Goal: Information Seeking & Learning: Learn about a topic

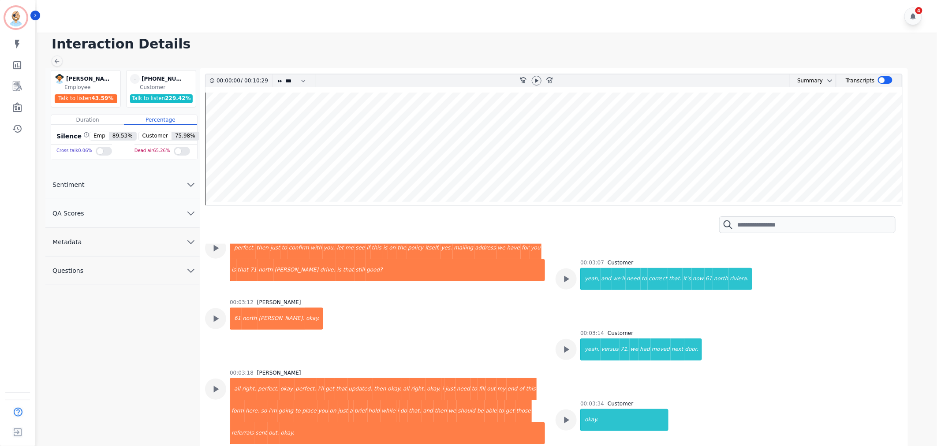
scroll to position [977, 0]
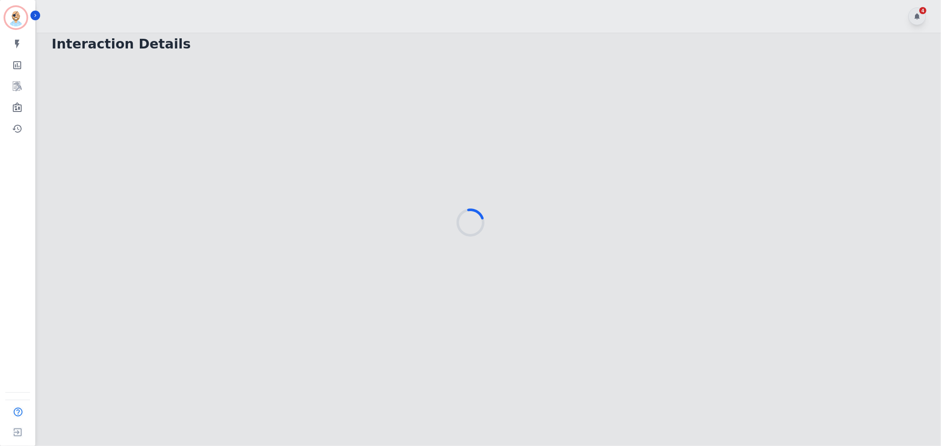
click at [383, 12] on div at bounding box center [470, 223] width 941 height 446
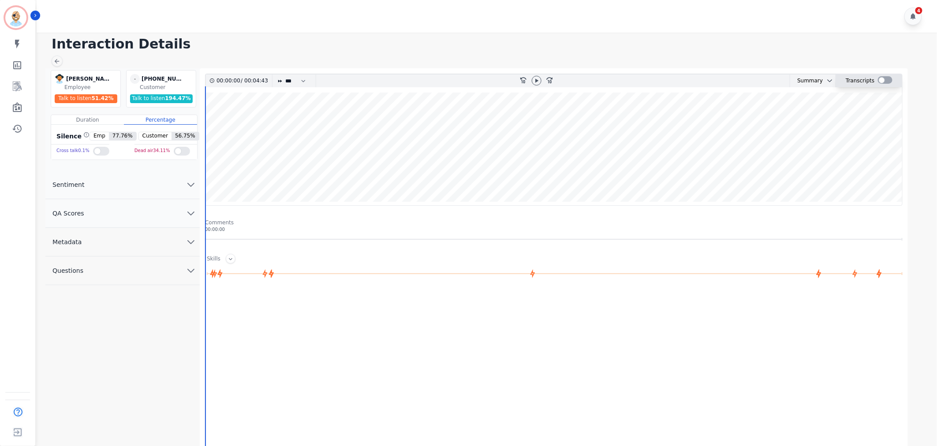
click at [883, 78] on div at bounding box center [885, 79] width 15 height 7
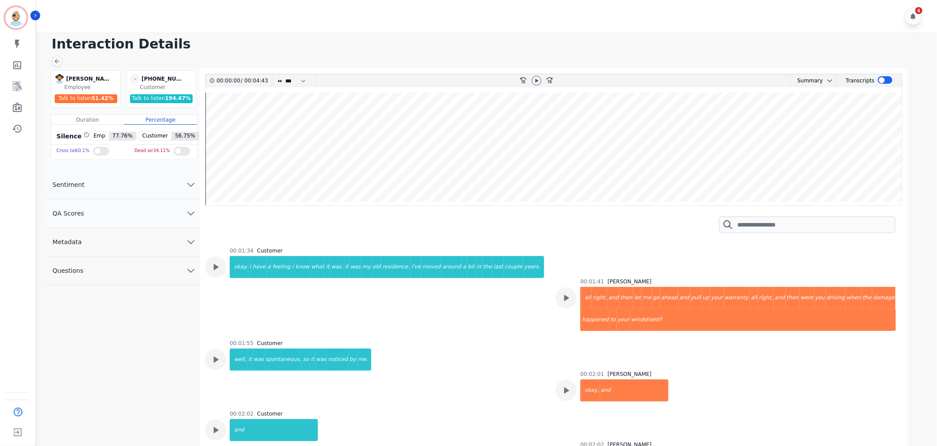
scroll to position [1029, 0]
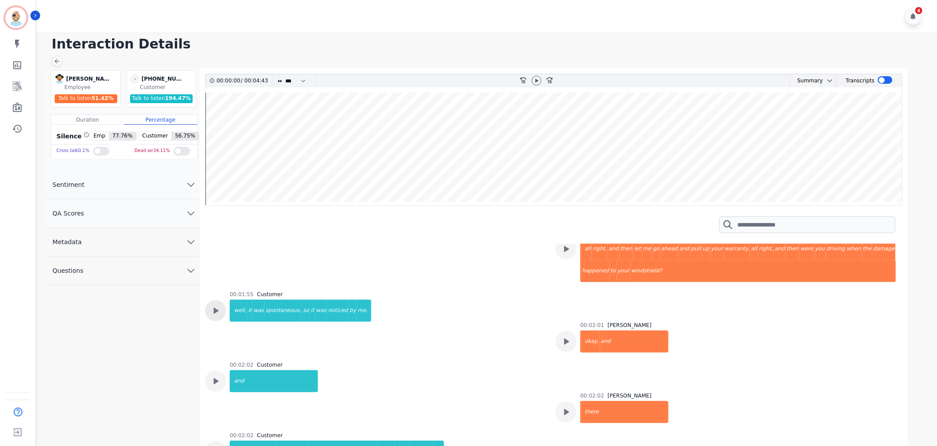
click at [209, 300] on div at bounding box center [215, 310] width 21 height 21
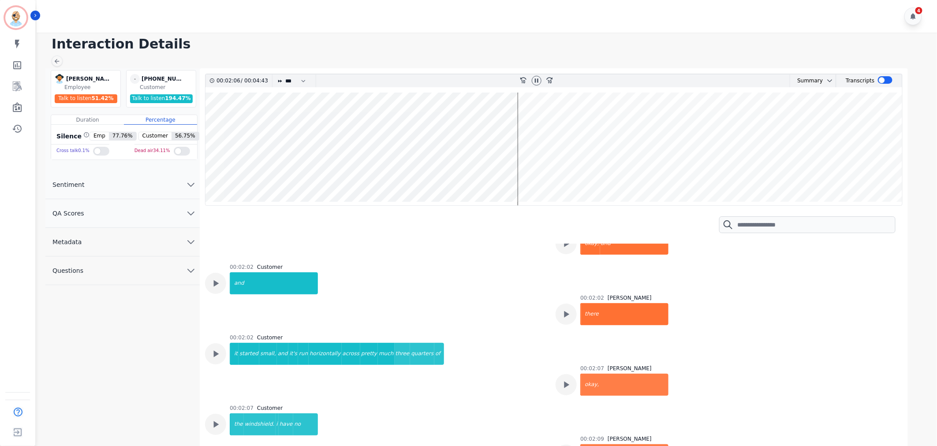
scroll to position [1176, 0]
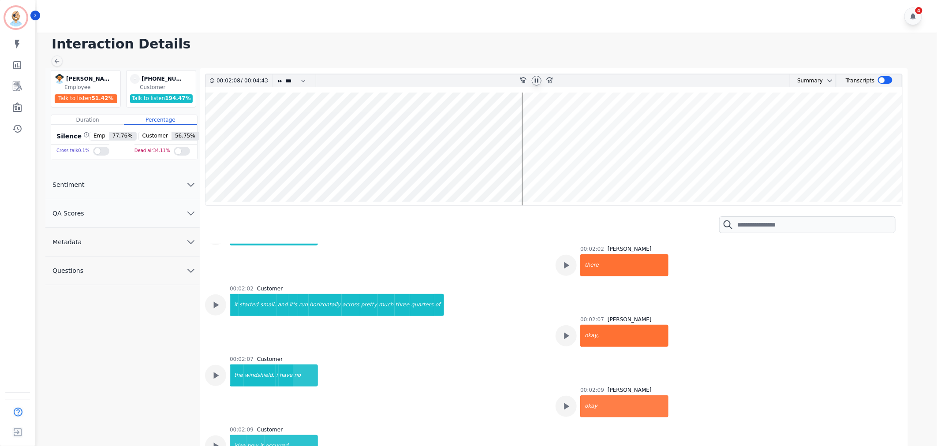
click at [535, 83] on icon at bounding box center [536, 80] width 7 height 7
drag, startPoint x: 415, startPoint y: 287, endPoint x: 222, endPoint y: 283, distance: 193.3
click at [222, 285] on div "00:02:02 Customer it started small, and it's run horizontally across pretty muc…" at bounding box center [375, 315] width 340 height 60
